Goal: Transaction & Acquisition: Purchase product/service

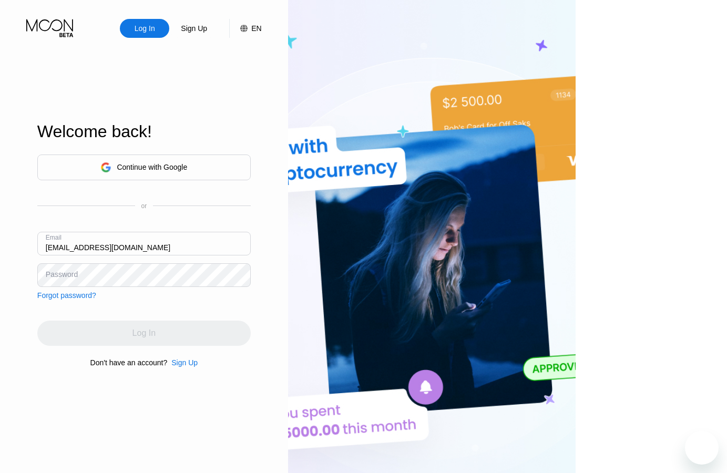
type input "[EMAIL_ADDRESS][DOMAIN_NAME]"
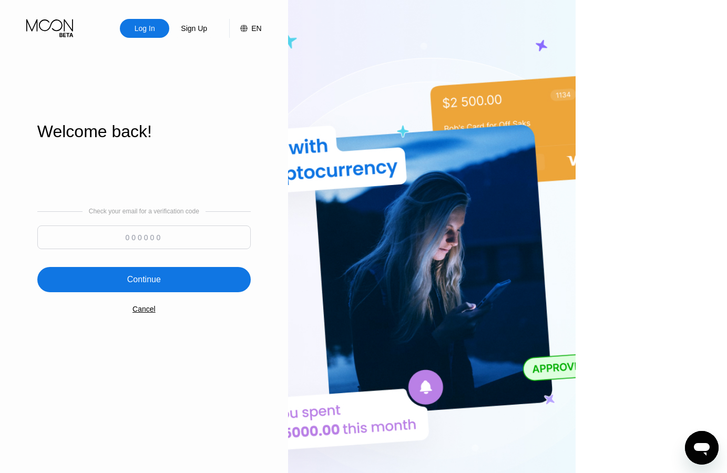
click at [150, 233] on input at bounding box center [143, 237] width 213 height 24
type input "711963"
click at [161, 280] on div "Continue" at bounding box center [144, 279] width 34 height 11
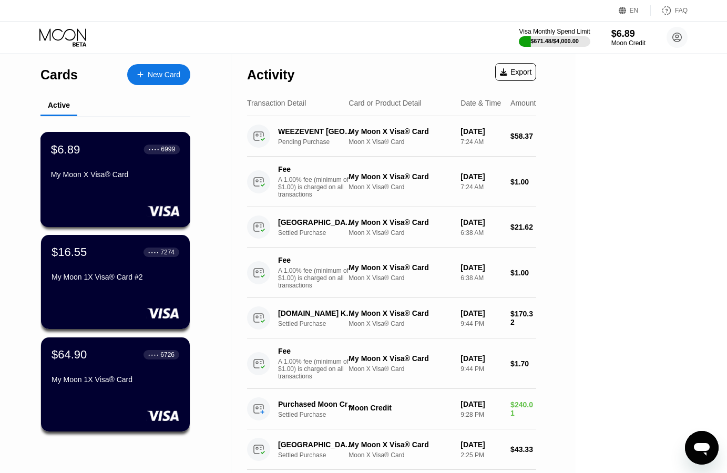
click at [124, 175] on div "My Moon X Visa® Card" at bounding box center [115, 174] width 129 height 8
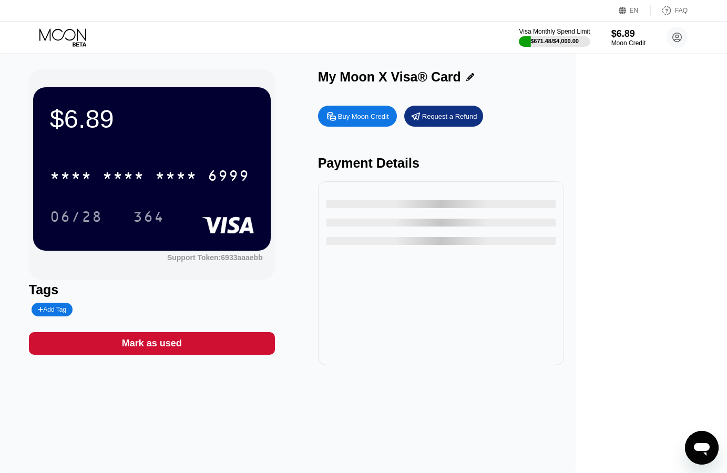
click at [389, 121] on div "Buy Moon Credit" at bounding box center [363, 116] width 51 height 9
type input "0"
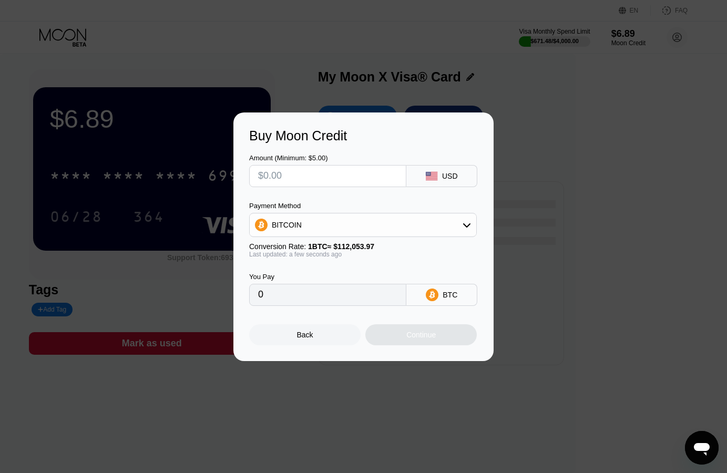
click at [365, 180] on input "text" at bounding box center [327, 176] width 139 height 21
type input "$25"
type input "0.00022311"
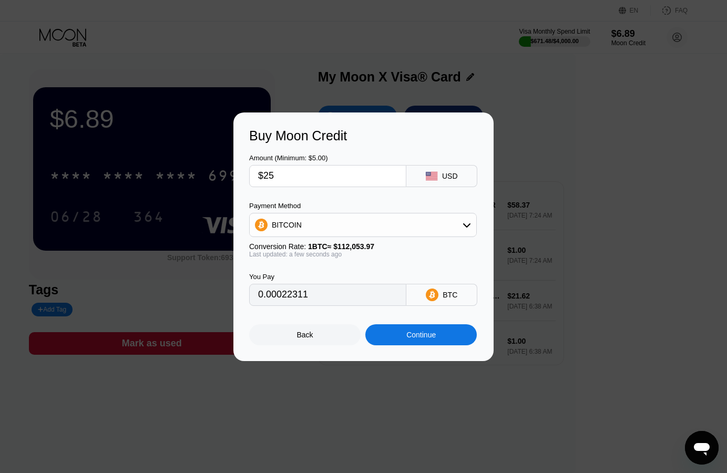
type input "$250"
type input "0.00223107"
type input "$250"
click at [464, 228] on icon at bounding box center [467, 225] width 8 height 8
click at [382, 270] on div "USDT on TRON" at bounding box center [362, 276] width 221 height 21
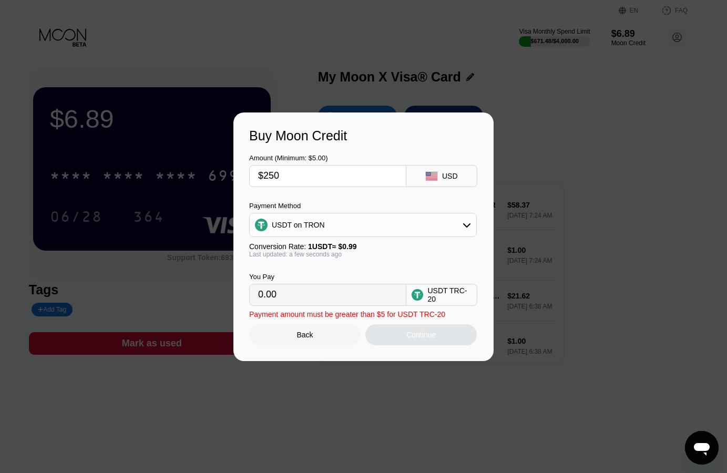
type input "252.53"
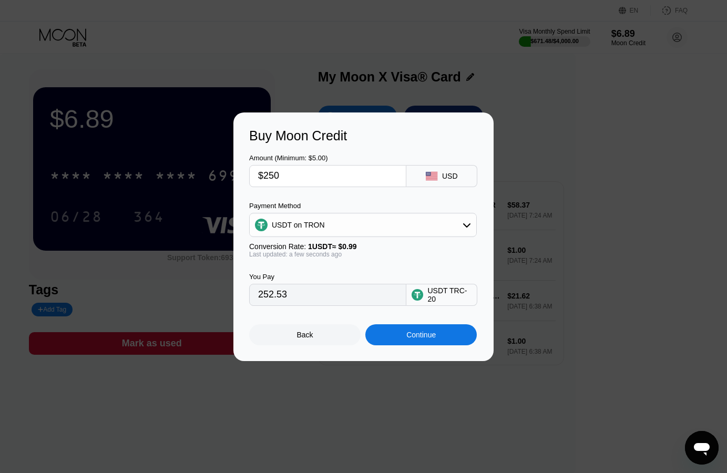
click at [426, 339] on div "Continue" at bounding box center [420, 335] width 29 height 8
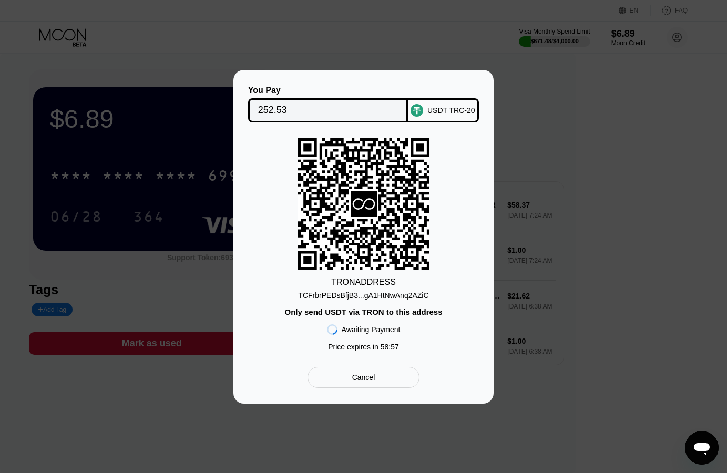
click at [280, 108] on input "252.53" at bounding box center [328, 110] width 140 height 21
click at [397, 295] on div "TCFrbrPEDsBfjB3...gA1HtNwAnq2AZiC" at bounding box center [363, 295] width 130 height 8
